Goal: Information Seeking & Learning: Learn about a topic

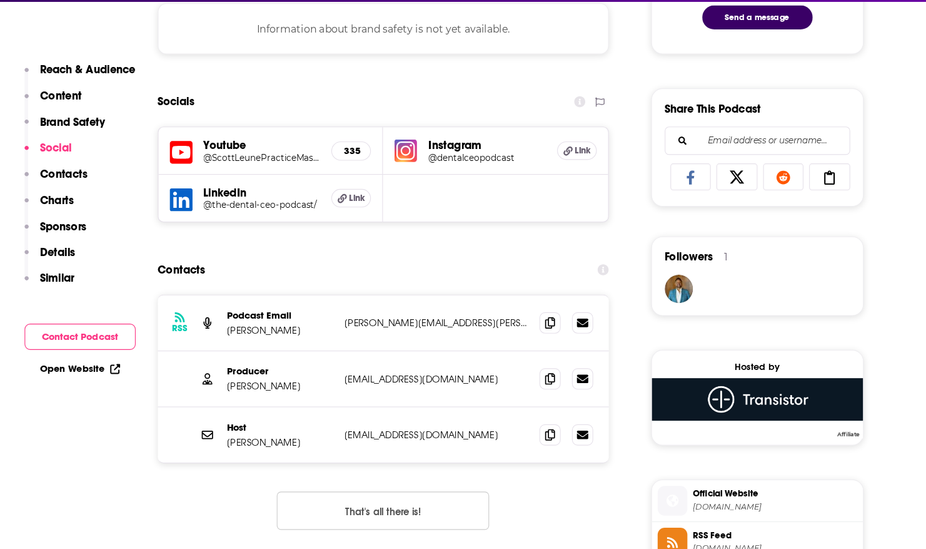
scroll to position [885, 0]
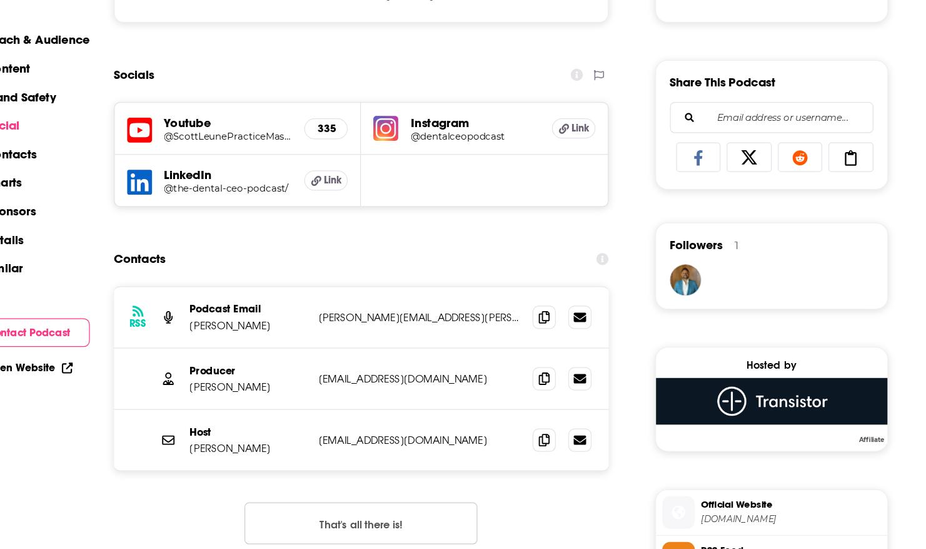
click at [264, 215] on h5 "LinkedIn" at bounding box center [302, 215] width 103 height 12
click at [377, 218] on h5 "Link" at bounding box center [380, 219] width 35 height 16
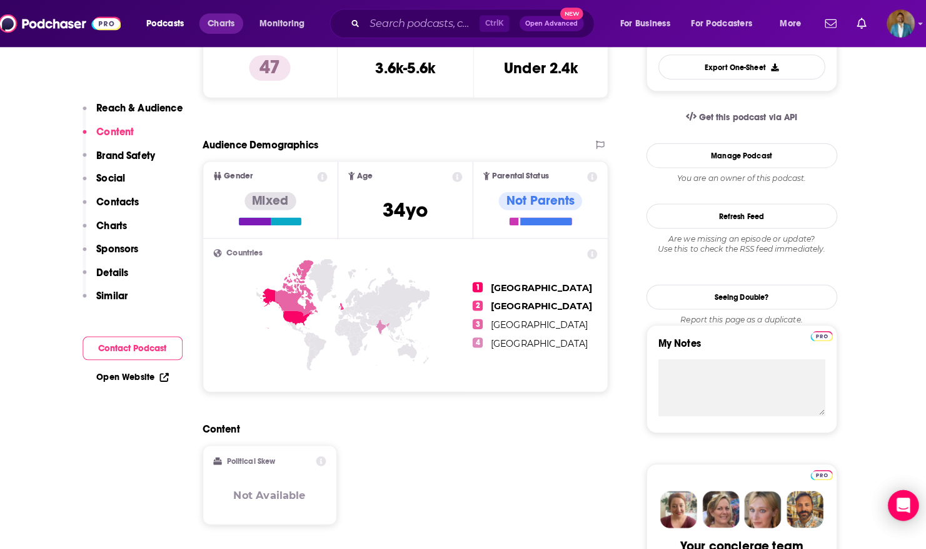
scroll to position [365, 0]
click at [220, 28] on span "Charts" at bounding box center [228, 23] width 27 height 18
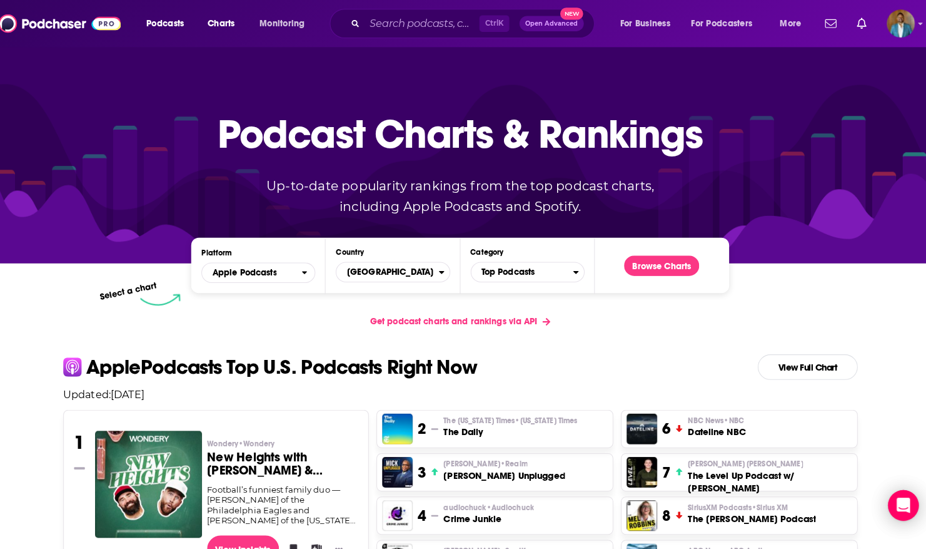
click at [428, 13] on div "Ctrl K Open Advanced New" at bounding box center [465, 23] width 260 height 29
click at [424, 24] on input "Search podcasts, credits, & more..." at bounding box center [426, 23] width 113 height 20
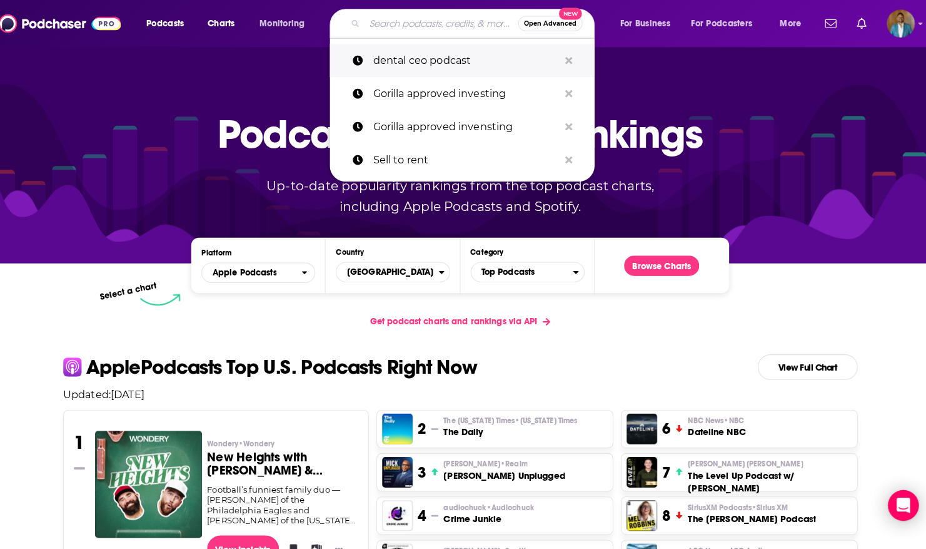
click at [423, 64] on p "dental ceo podcast" at bounding box center [469, 59] width 183 height 33
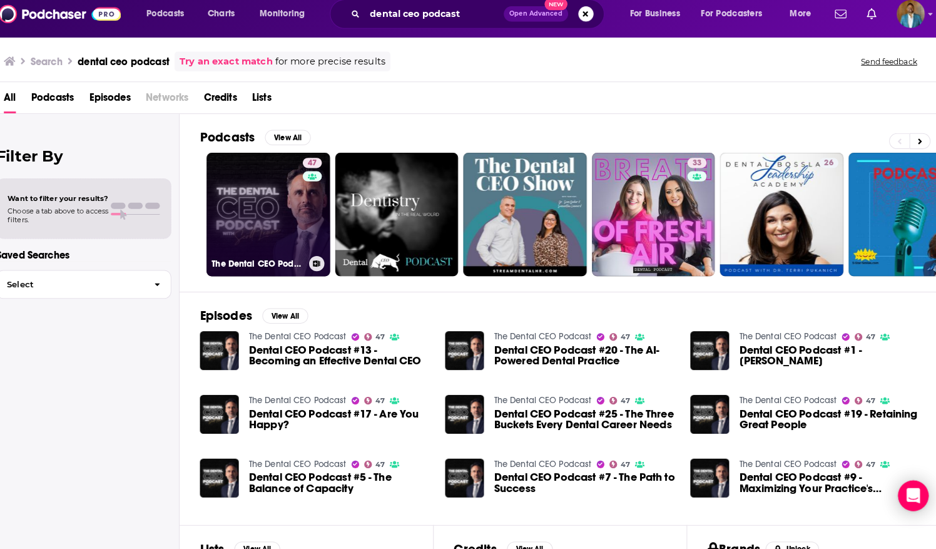
click at [266, 230] on link "47 The Dental CEO Podcast" at bounding box center [274, 220] width 121 height 121
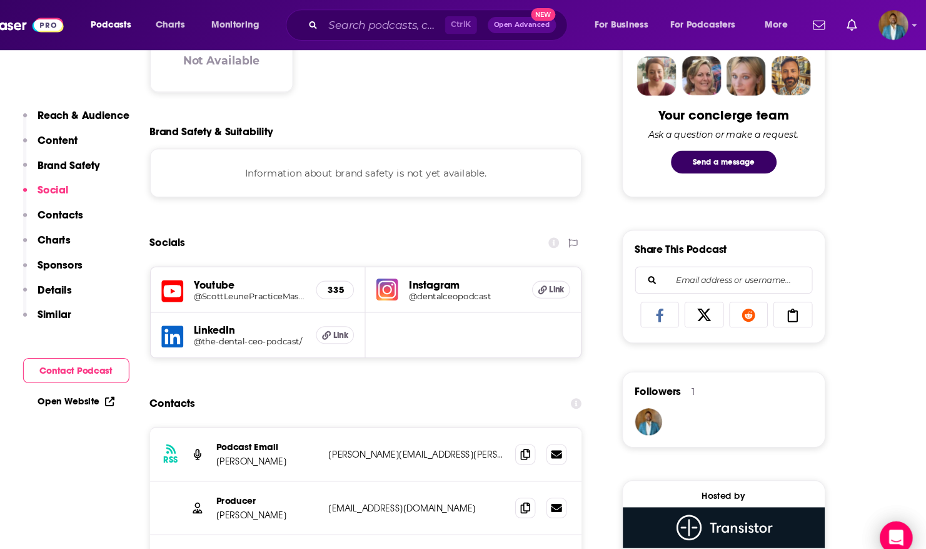
scroll to position [796, 0]
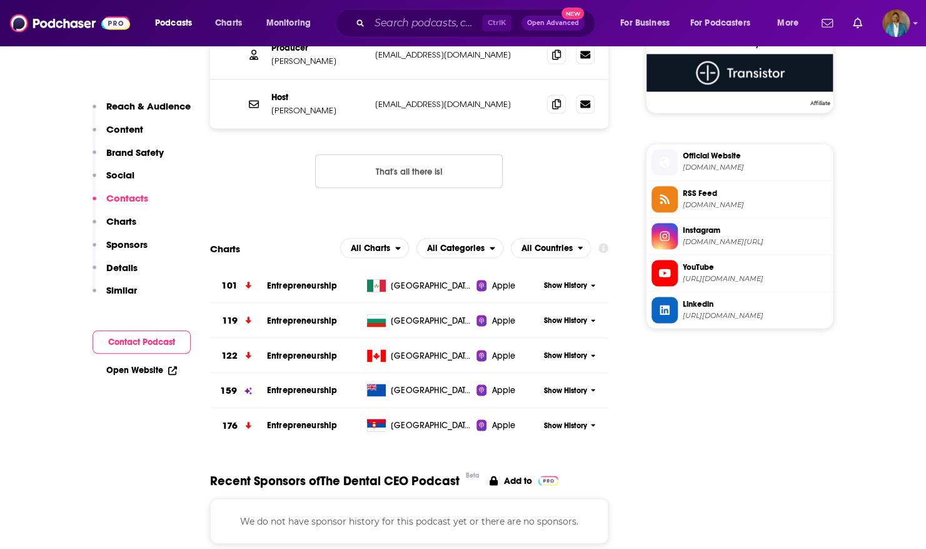
scroll to position [1205, 0]
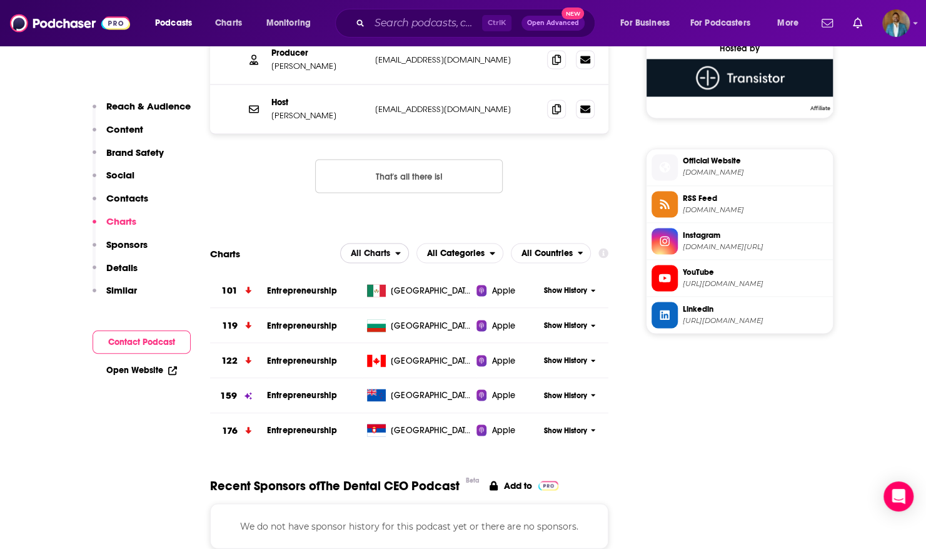
click at [390, 251] on span "All Charts" at bounding box center [370, 252] width 39 height 9
click at [389, 287] on span "Apple Charts" at bounding box center [374, 291] width 53 height 8
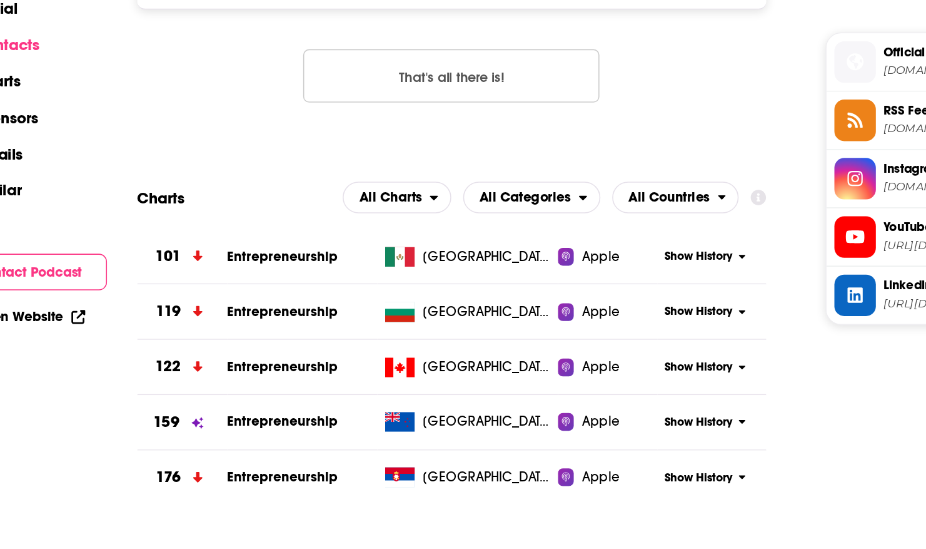
scroll to position [1163, 0]
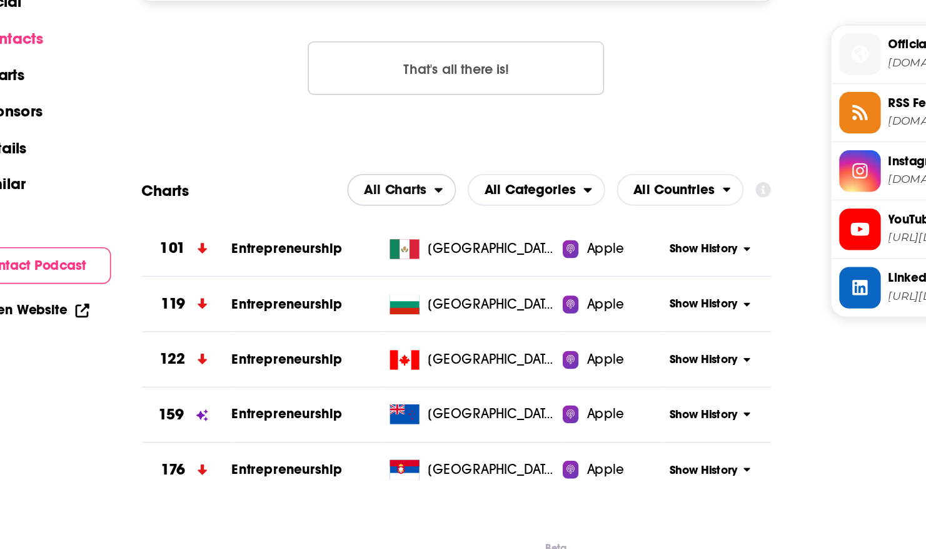
click at [388, 293] on span "All Charts" at bounding box center [370, 294] width 39 height 9
click at [385, 329] on span "Apple Charts" at bounding box center [374, 332] width 53 height 8
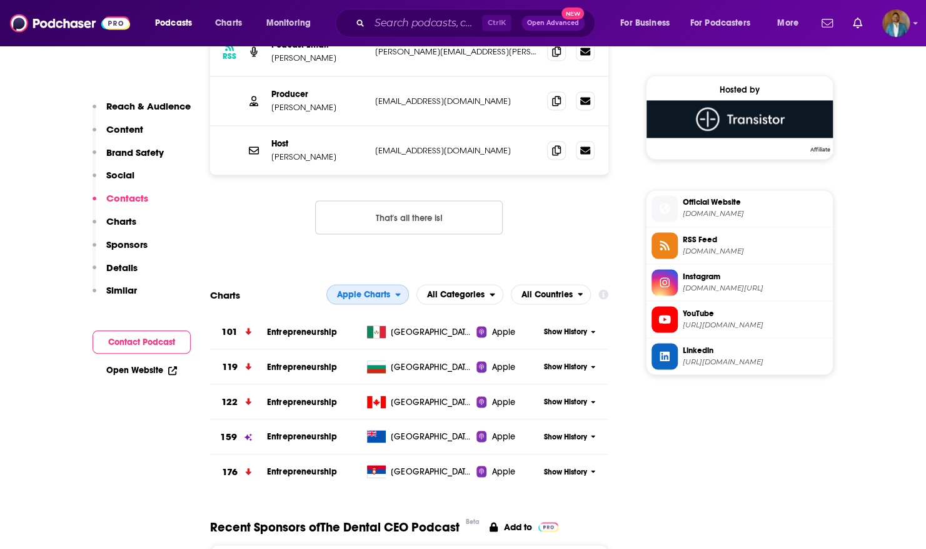
click at [383, 284] on span "Apple Charts" at bounding box center [361, 294] width 68 height 21
click at [399, 347] on span "Spotify Charts" at bounding box center [367, 348] width 66 height 8
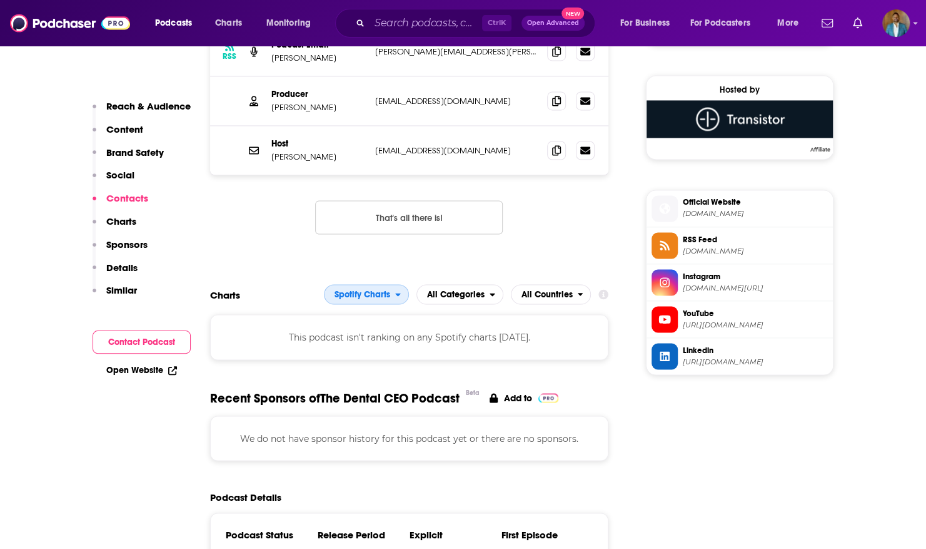
click at [399, 294] on icon "open menu" at bounding box center [397, 294] width 5 height 3
click at [382, 316] on span "All Charts" at bounding box center [366, 317] width 69 height 8
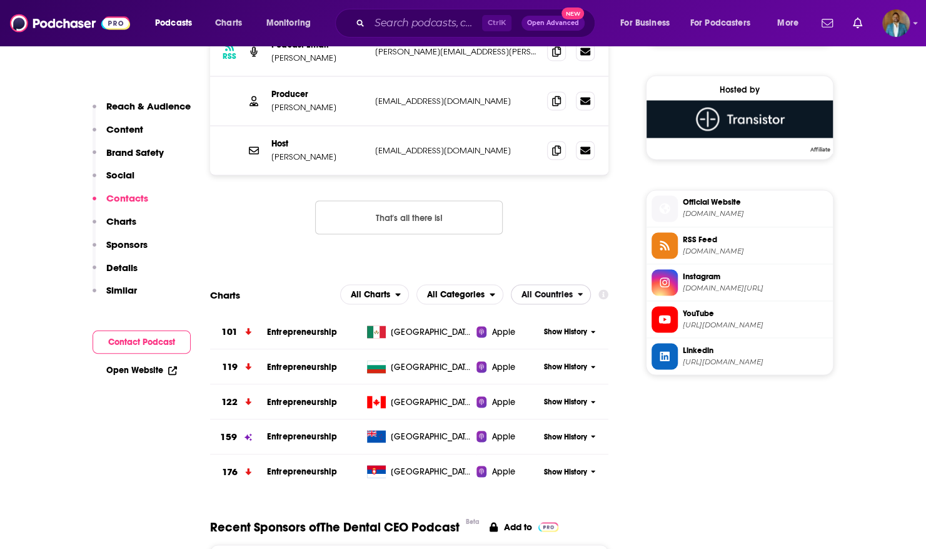
click at [578, 295] on icon "open menu" at bounding box center [581, 294] width 6 height 9
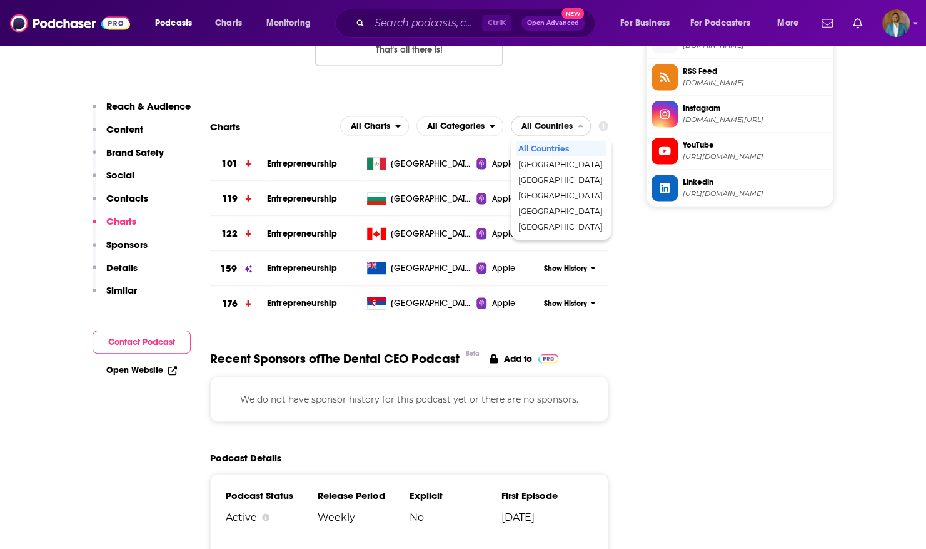
scroll to position [1332, 0]
drag, startPoint x: 594, startPoint y: 196, endPoint x: 590, endPoint y: 160, distance: 36.5
click at [590, 160] on section "Charts All Charts All Categories All Countries All Countries Bulgaria Canada Me…" at bounding box center [409, 217] width 399 height 204
click at [590, 160] on div "All Countries Bulgaria Canada Mexico New Zealand Serbia" at bounding box center [561, 187] width 101 height 104
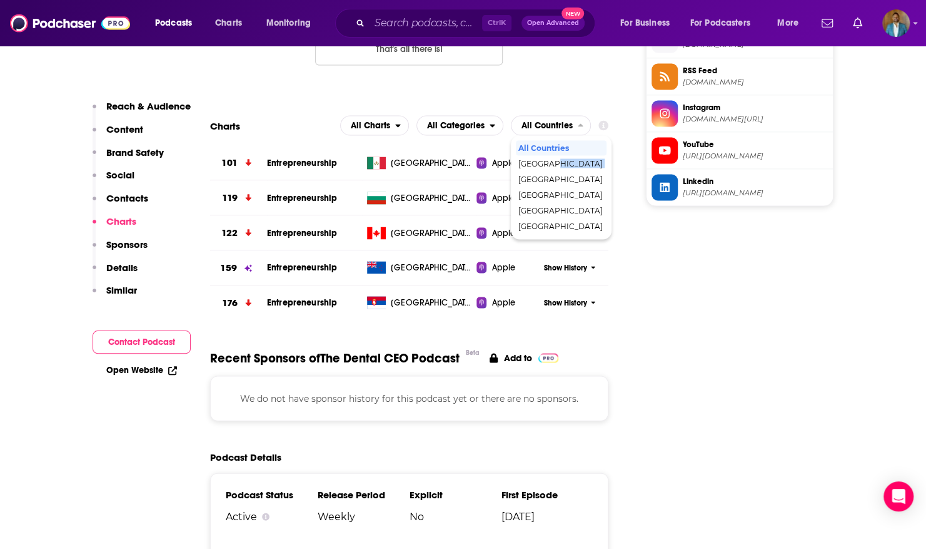
click at [597, 158] on button "Show History" at bounding box center [570, 162] width 60 height 11
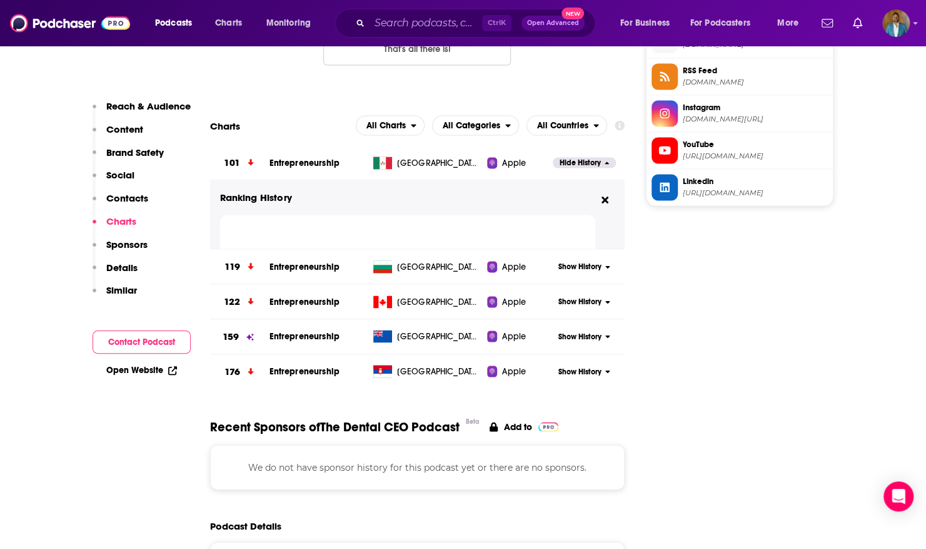
click at [597, 158] on span "Hide History" at bounding box center [580, 162] width 41 height 11
